Goal: Task Accomplishment & Management: Manage account settings

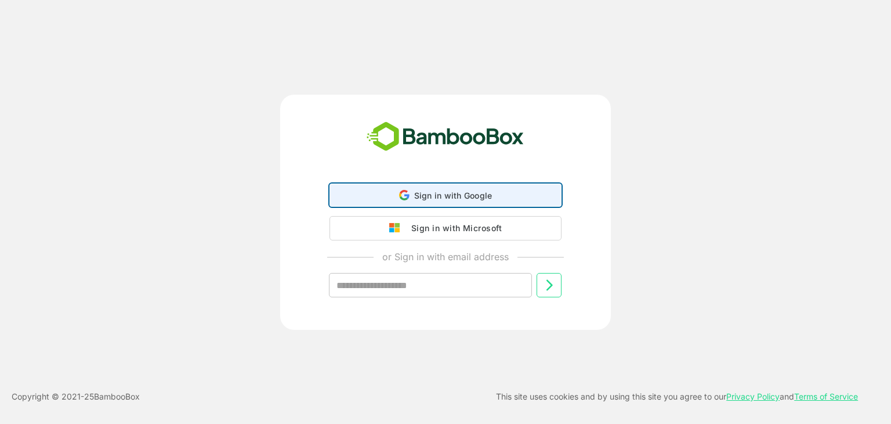
click at [439, 196] on span "Sign in with Google" at bounding box center [453, 195] width 78 height 10
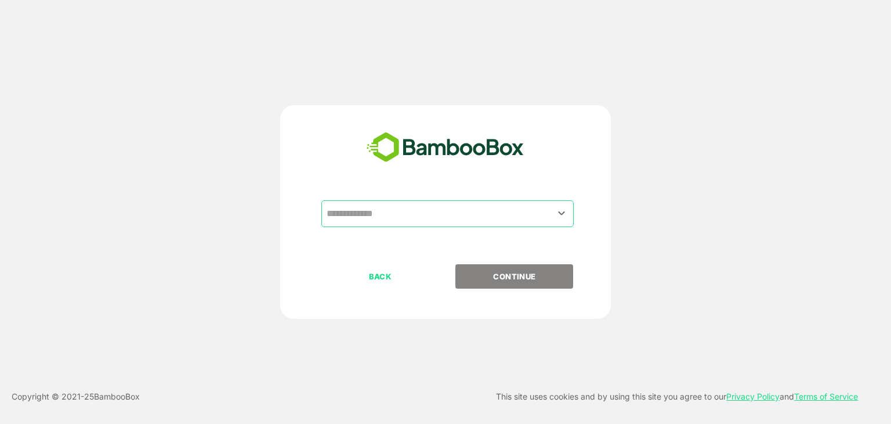
click at [456, 217] on input "text" at bounding box center [448, 214] width 248 height 22
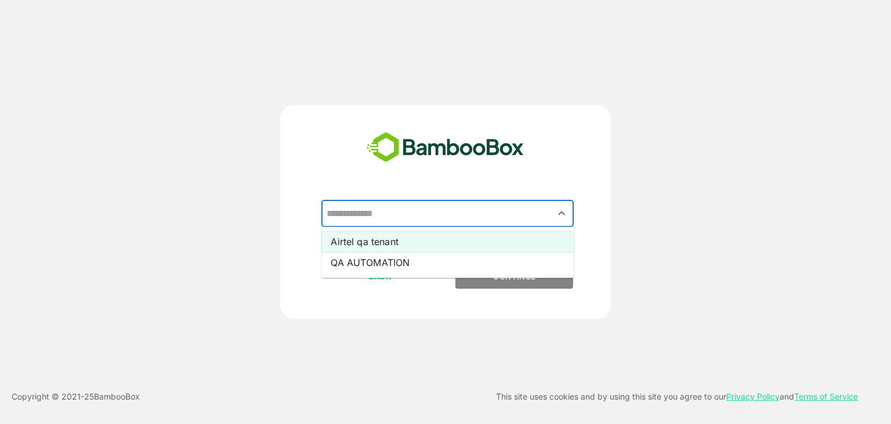
click at [386, 240] on li "Airtel qa tenant" at bounding box center [448, 241] width 252 height 21
type input "**********"
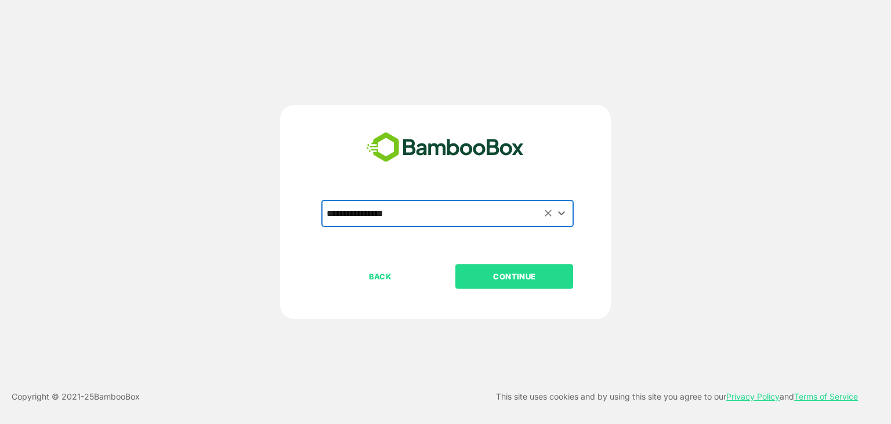
click at [529, 275] on p "CONTINUE" at bounding box center [515, 276] width 116 height 13
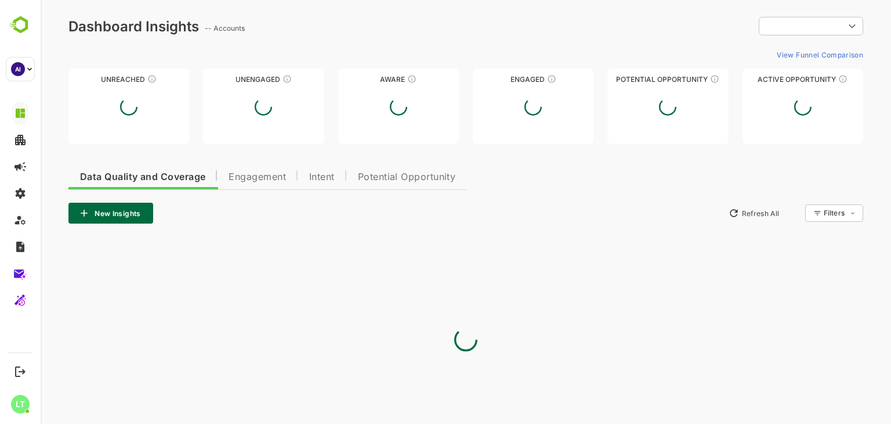
type input "**********"
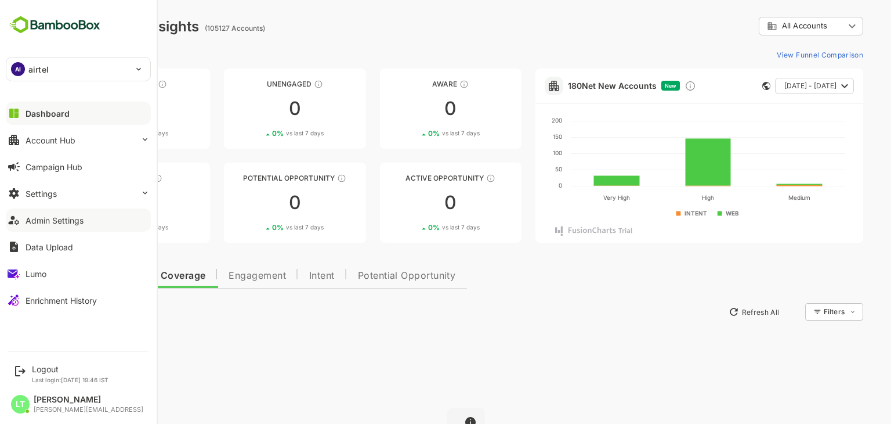
click at [65, 223] on div "Admin Settings" at bounding box center [55, 220] width 58 height 10
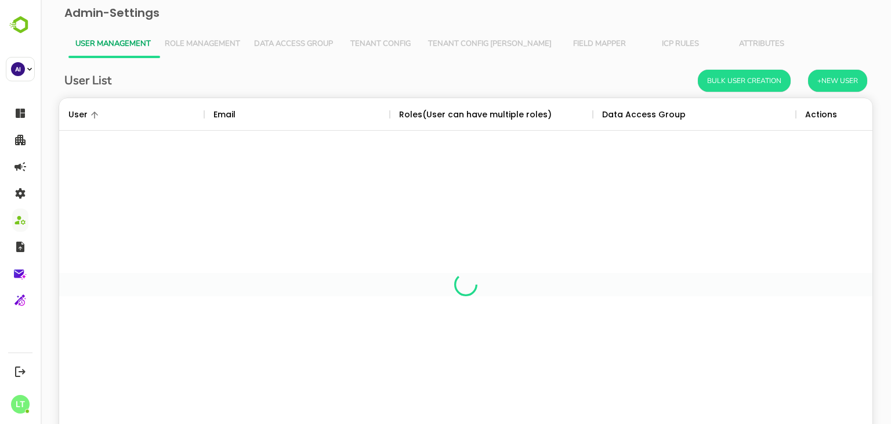
scroll to position [331, 796]
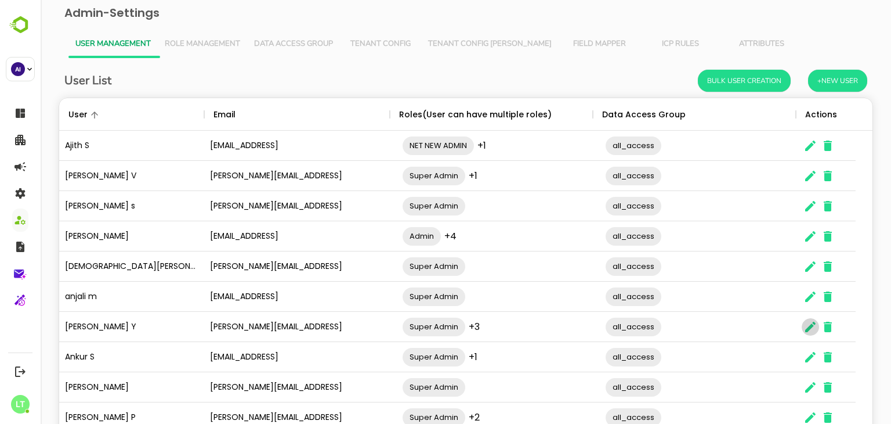
click at [815, 324] on icon "The User Data" at bounding box center [811, 327] width 14 height 14
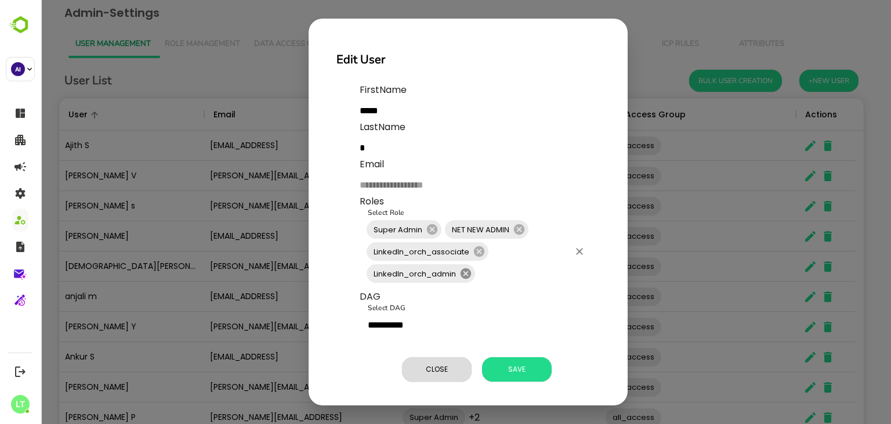
click at [469, 273] on icon at bounding box center [466, 273] width 10 height 10
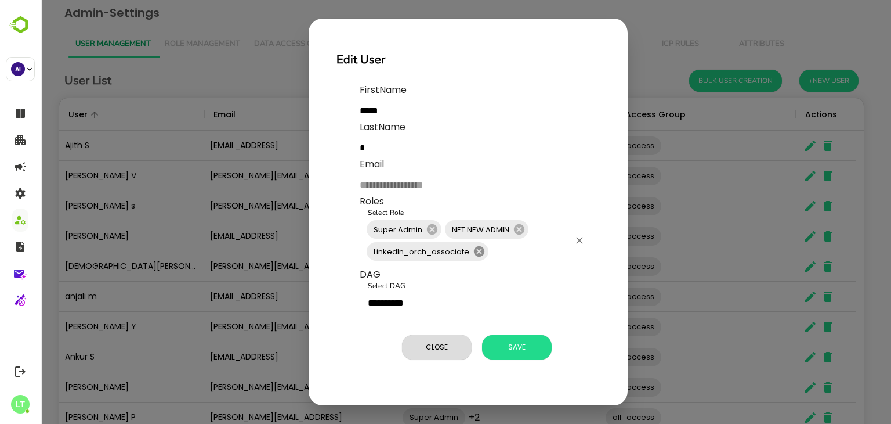
click at [478, 254] on icon at bounding box center [479, 251] width 10 height 10
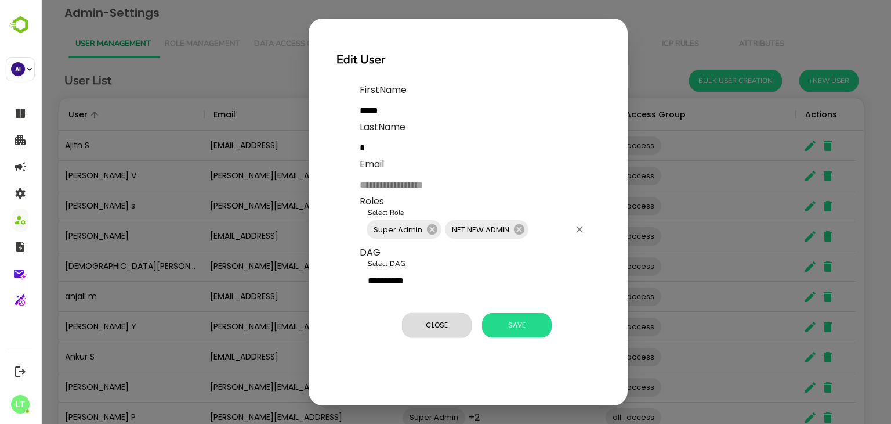
click at [519, 236] on div "NET NEW ADMIN" at bounding box center [487, 229] width 84 height 19
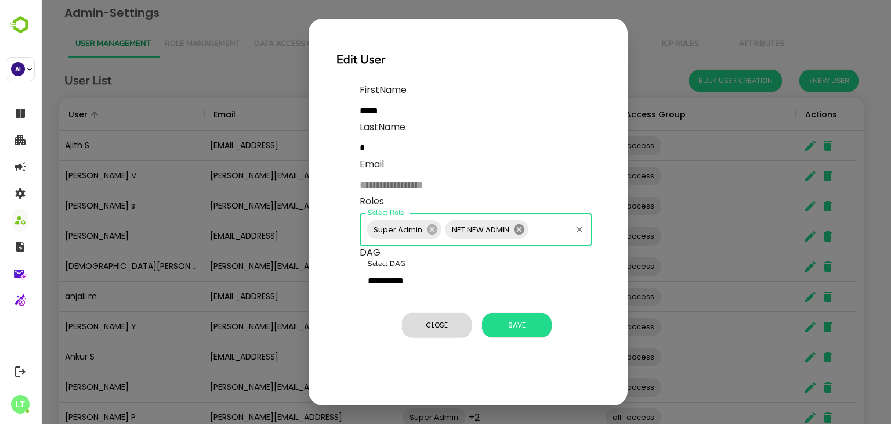
click at [519, 232] on icon at bounding box center [519, 229] width 10 height 10
click at [426, 228] on icon at bounding box center [432, 229] width 13 height 13
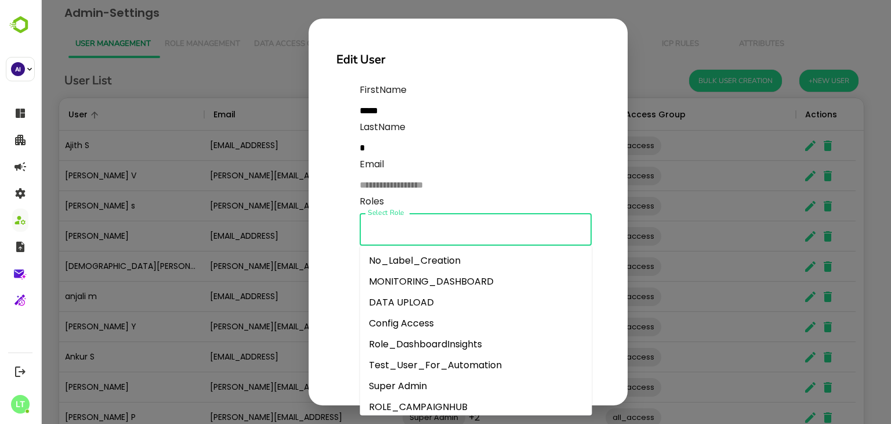
click at [467, 228] on input "Select Role" at bounding box center [476, 229] width 222 height 22
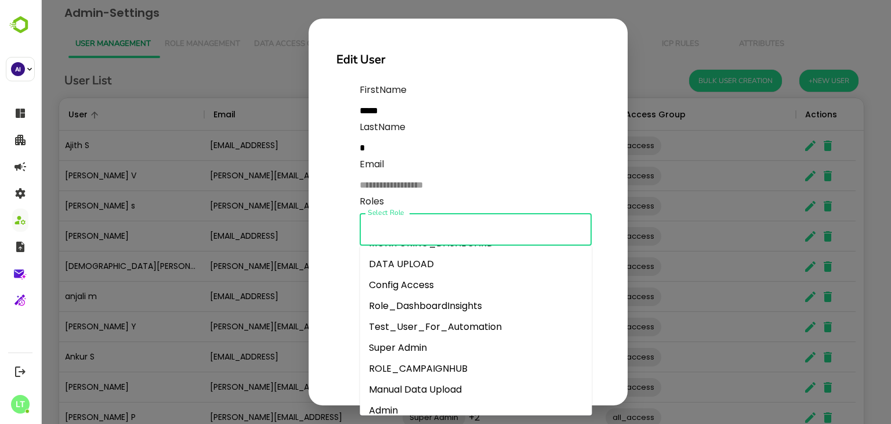
click at [400, 341] on li "Super Admin" at bounding box center [476, 347] width 232 height 21
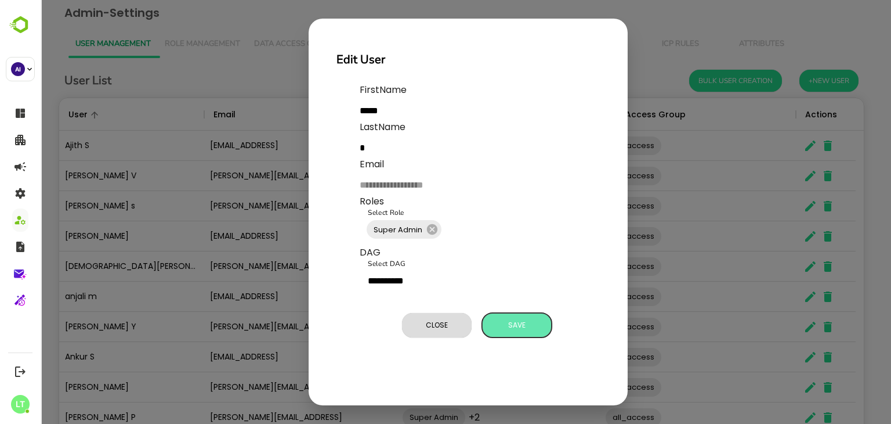
click at [511, 316] on button "Save" at bounding box center [517, 325] width 70 height 24
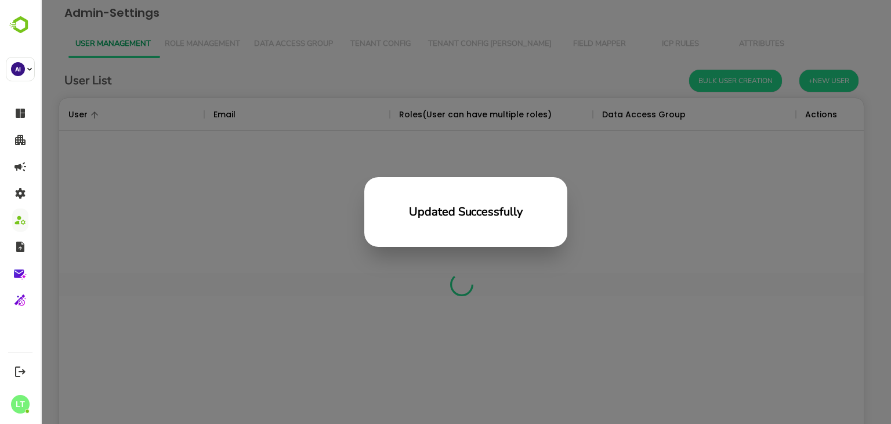
scroll to position [331, 796]
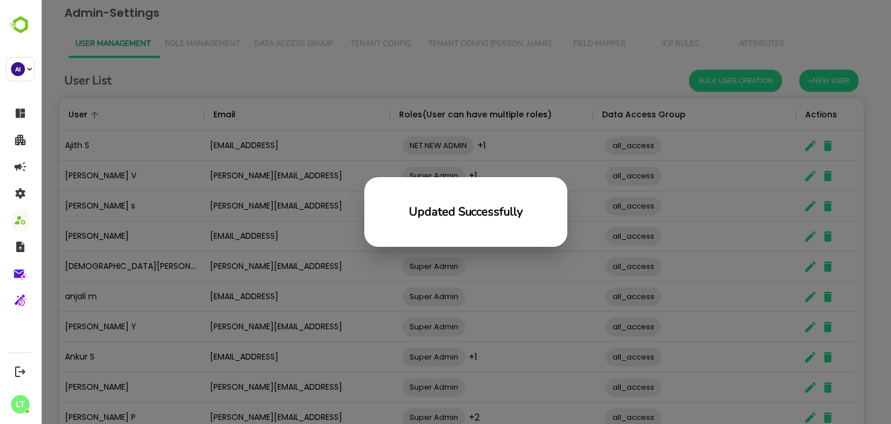
click at [267, 179] on div "Updated Successfully" at bounding box center [466, 212] width 851 height 424
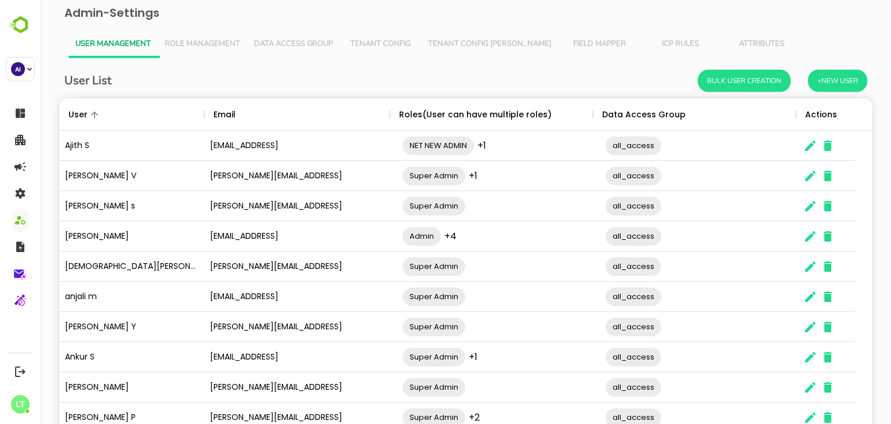
scroll to position [74, 0]
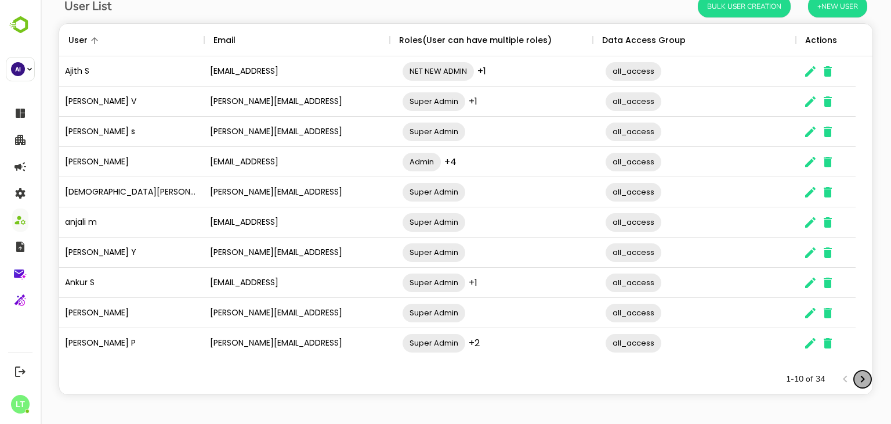
click at [859, 375] on icon "Next page" at bounding box center [863, 379] width 14 height 14
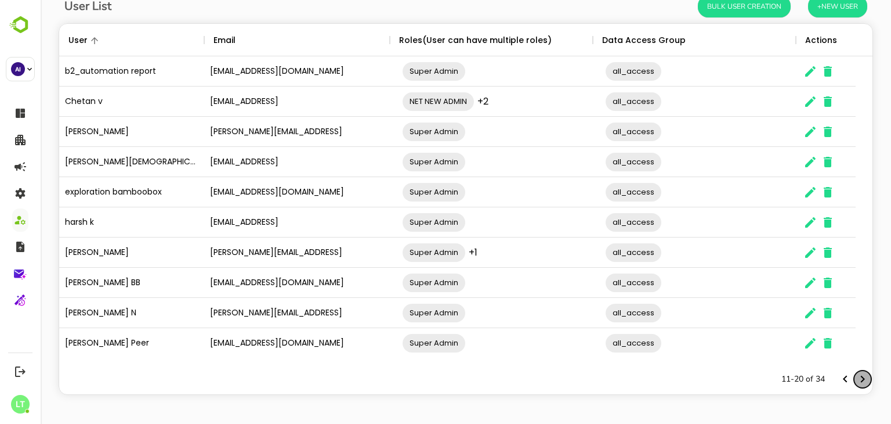
click at [859, 375] on icon "Next page" at bounding box center [863, 379] width 14 height 14
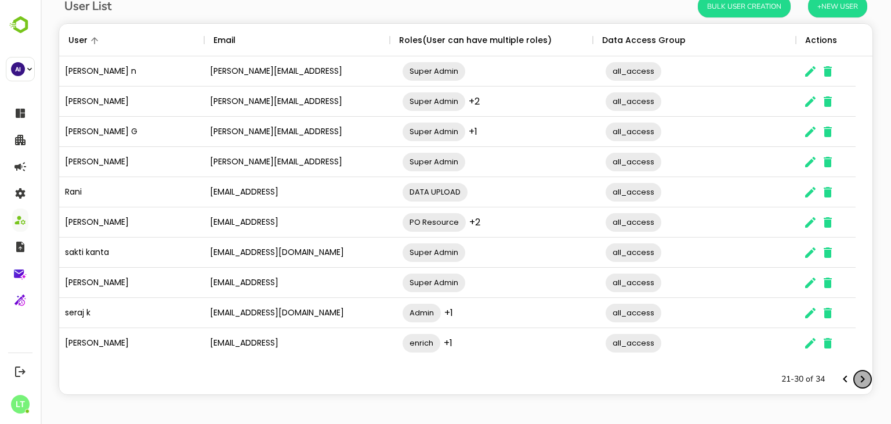
click at [859, 375] on icon "Next page" at bounding box center [863, 379] width 14 height 14
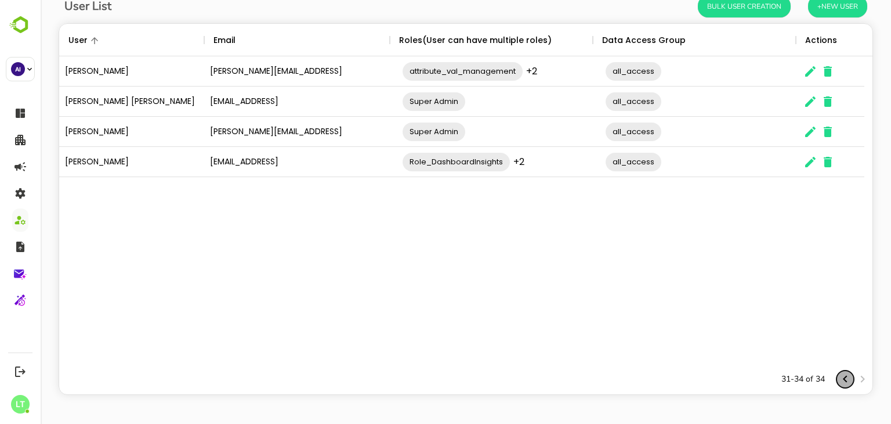
click at [842, 375] on icon "Previous page" at bounding box center [846, 379] width 14 height 14
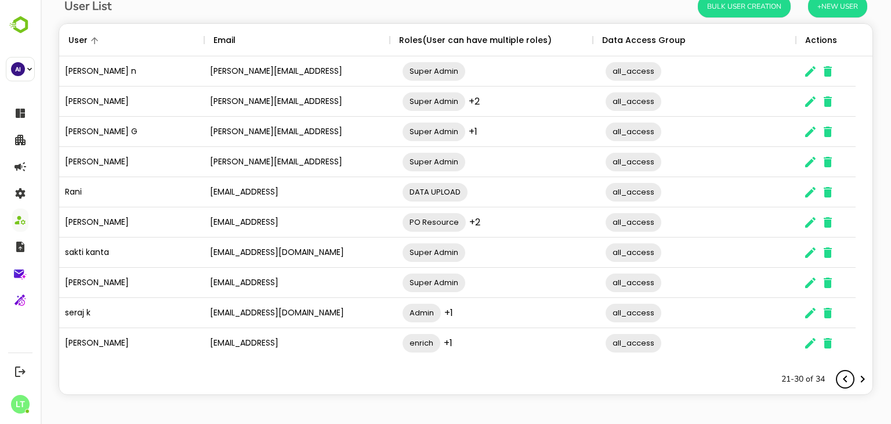
click at [842, 375] on icon "Previous page" at bounding box center [846, 379] width 14 height 14
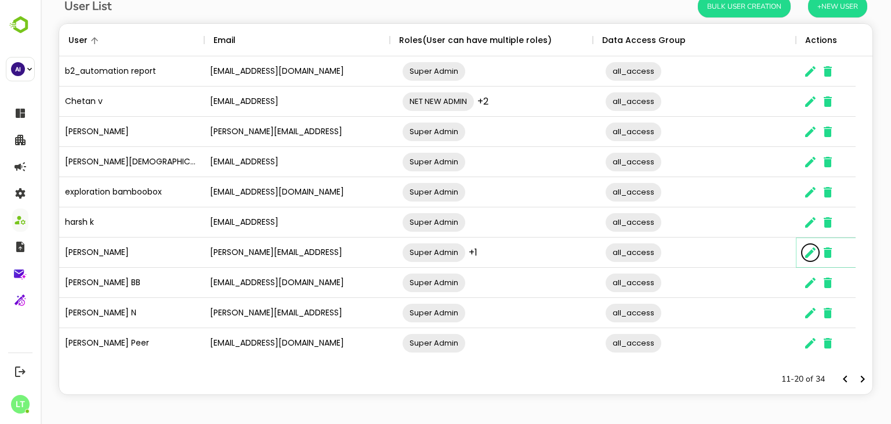
click at [809, 259] on button "The User Data" at bounding box center [810, 252] width 17 height 17
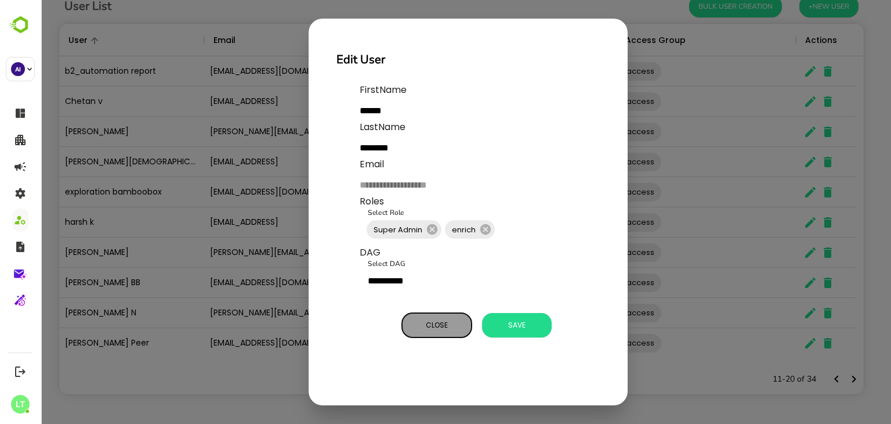
click at [454, 319] on span "Close" at bounding box center [437, 324] width 58 height 15
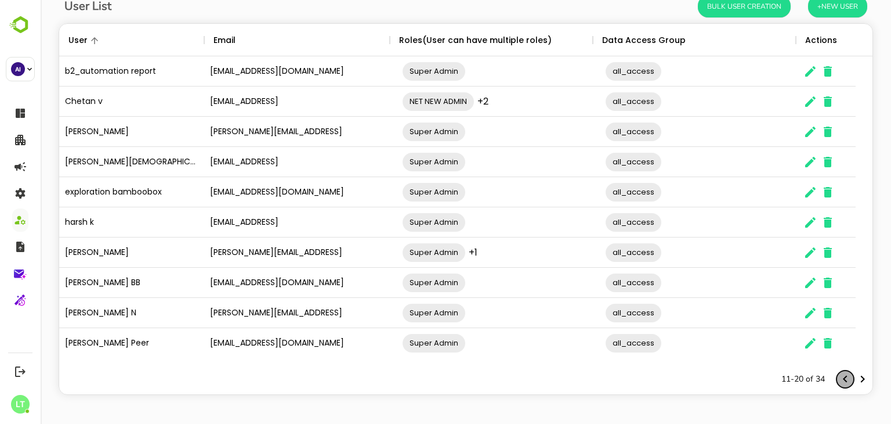
click at [840, 379] on icon "Previous page" at bounding box center [846, 379] width 14 height 14
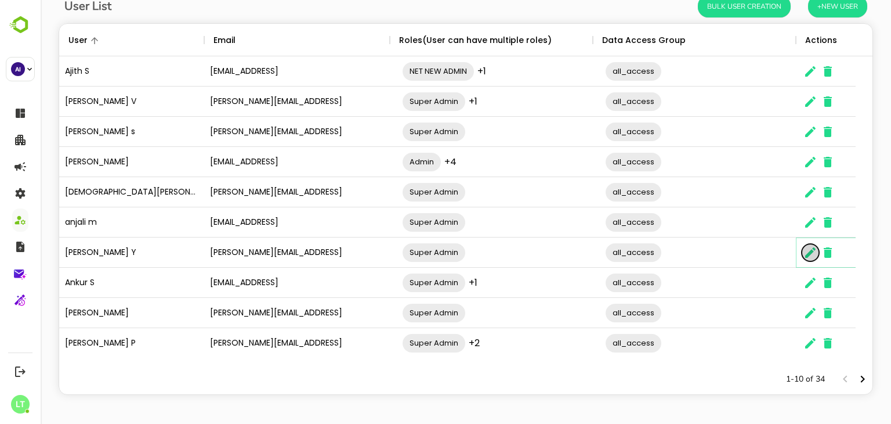
click at [806, 250] on icon "The User Data" at bounding box center [811, 252] width 14 height 14
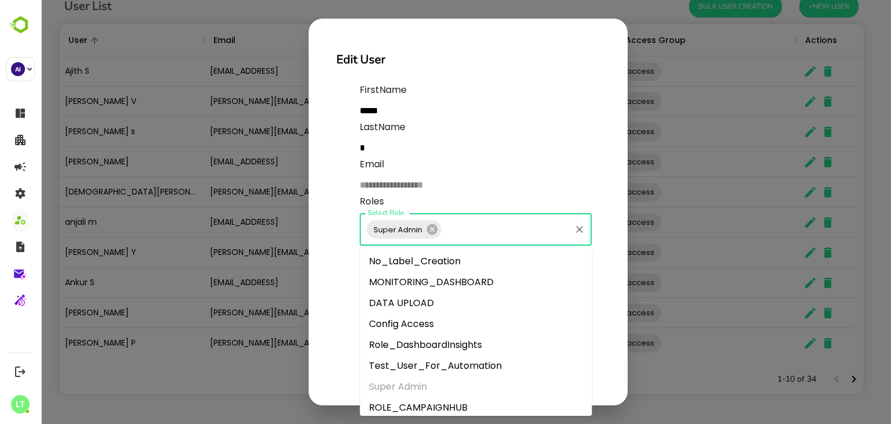
click at [484, 235] on input "Select Role" at bounding box center [506, 229] width 126 height 22
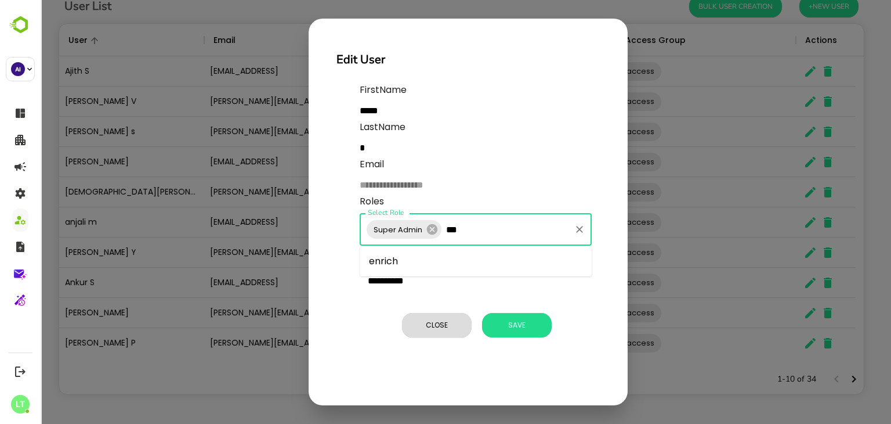
type input "****"
click at [454, 259] on li "enrich" at bounding box center [476, 261] width 232 height 21
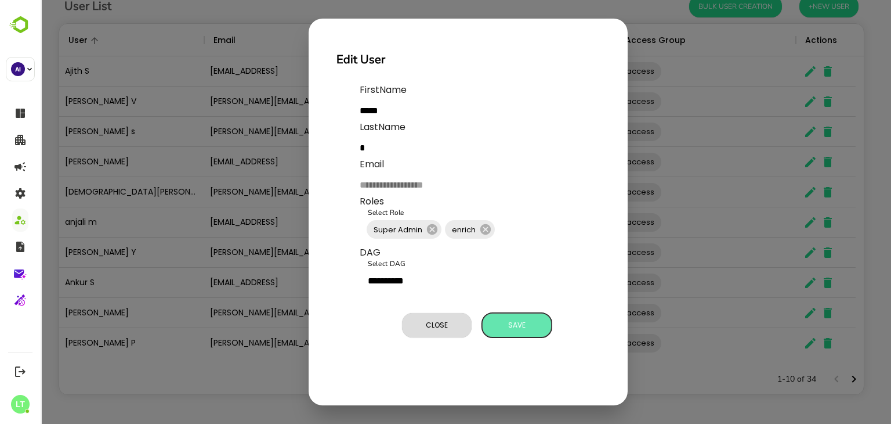
click at [522, 334] on button "Save" at bounding box center [517, 325] width 70 height 24
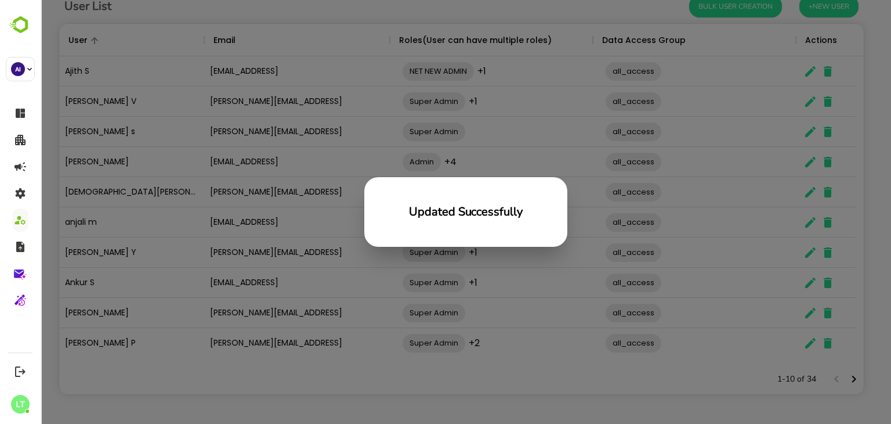
scroll to position [331, 796]
click at [280, 143] on div "Updated Successfully" at bounding box center [466, 212] width 851 height 424
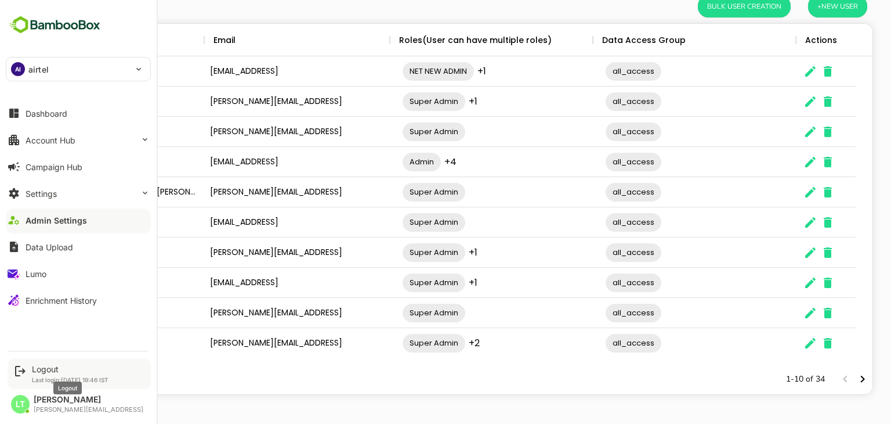
click at [38, 369] on div "Logout" at bounding box center [70, 369] width 77 height 10
